Goal: Task Accomplishment & Management: Manage account settings

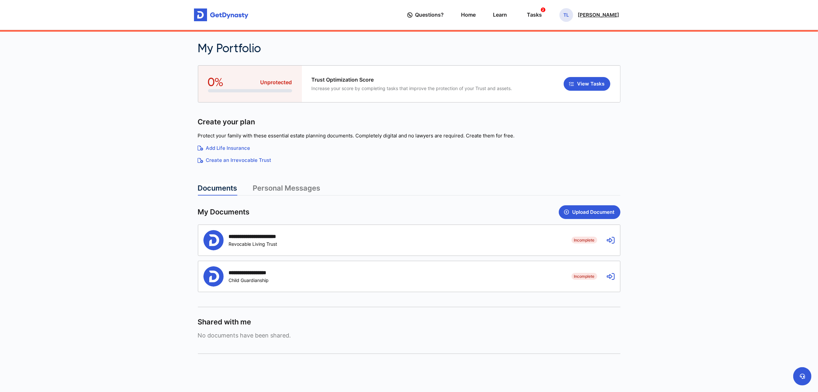
click at [592, 16] on p "[PERSON_NAME]" at bounding box center [598, 14] width 41 height 5
click at [571, 27] on div "Profile My Portfolio Stop Impersonating" at bounding box center [575, 55] width 68 height 56
click at [568, 34] on link "Profile" at bounding box center [575, 37] width 68 height 17
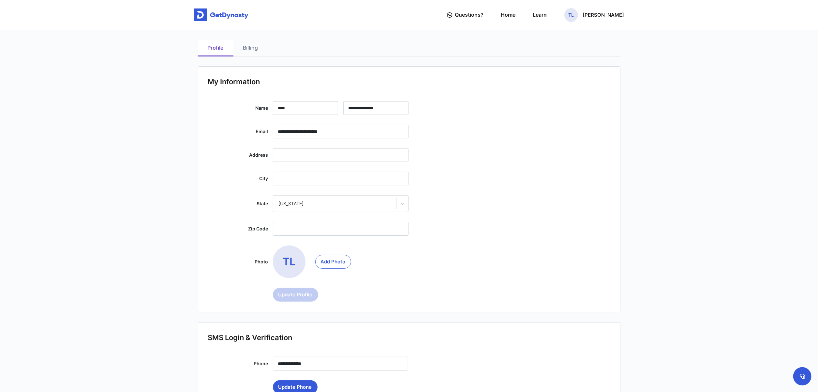
click at [253, 49] on link "Billing" at bounding box center [251, 48] width 35 height 17
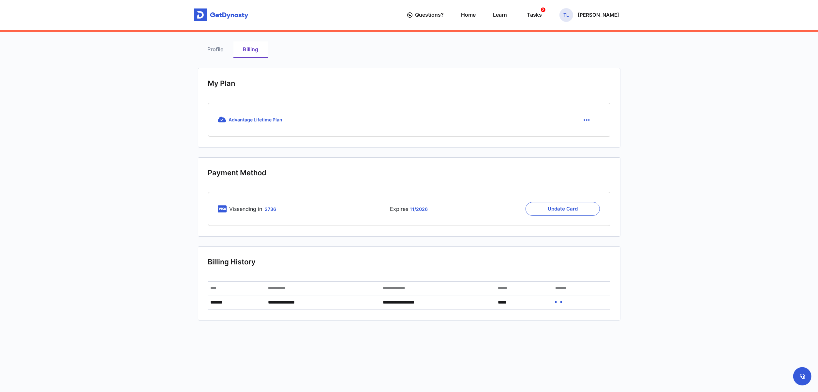
click at [210, 10] on img at bounding box center [221, 14] width 54 height 13
